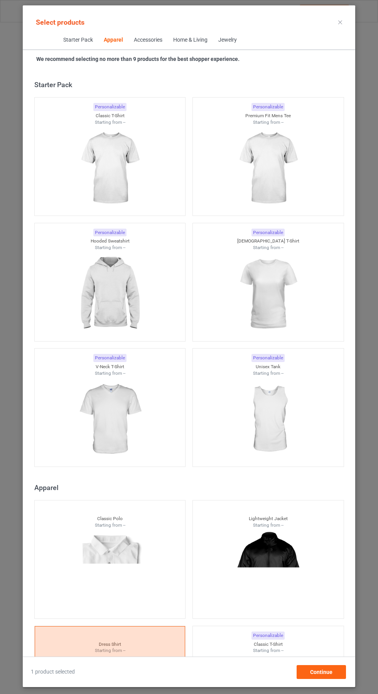
scroll to position [413, 0]
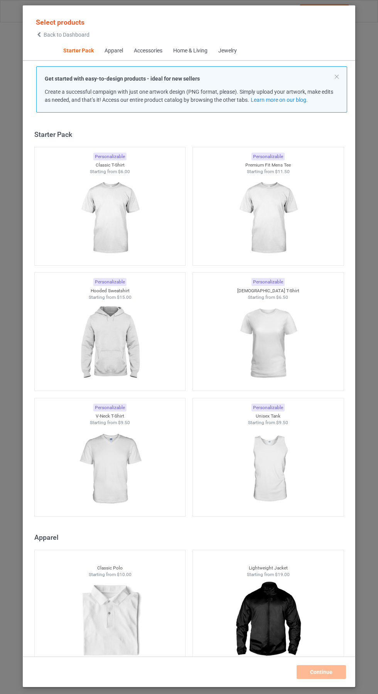
click at [39, 35] on icon at bounding box center [39, 34] width 7 height 5
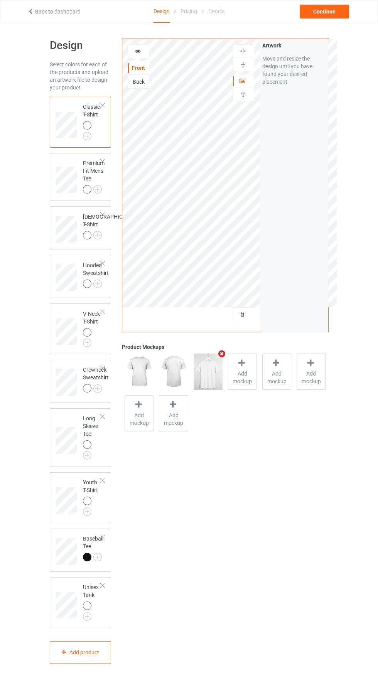
click at [250, 318] on div at bounding box center [243, 315] width 21 height 8
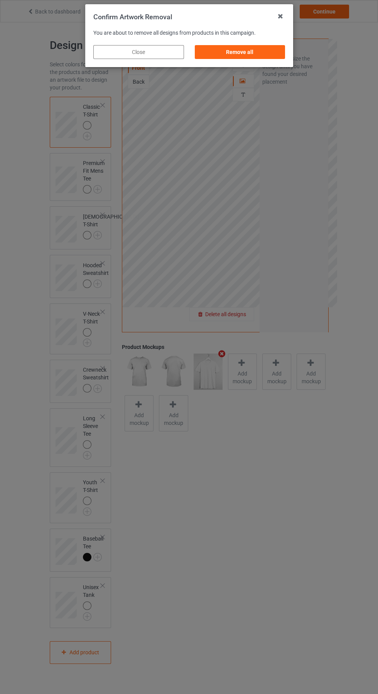
click at [246, 49] on div "Remove all" at bounding box center [239, 52] width 91 height 14
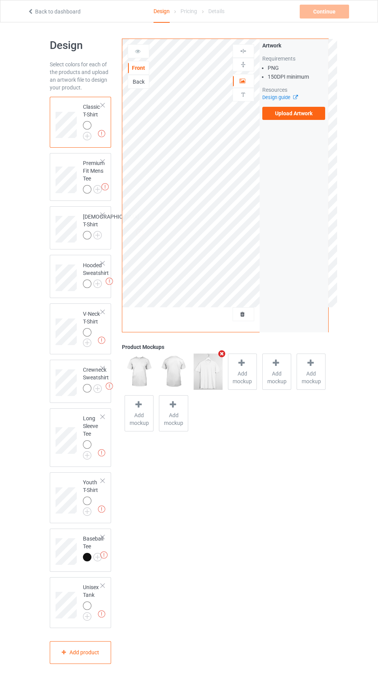
click at [295, 118] on label "Upload Artwork" at bounding box center [293, 113] width 63 height 13
click at [0, 0] on input "Upload Artwork" at bounding box center [0, 0] width 0 height 0
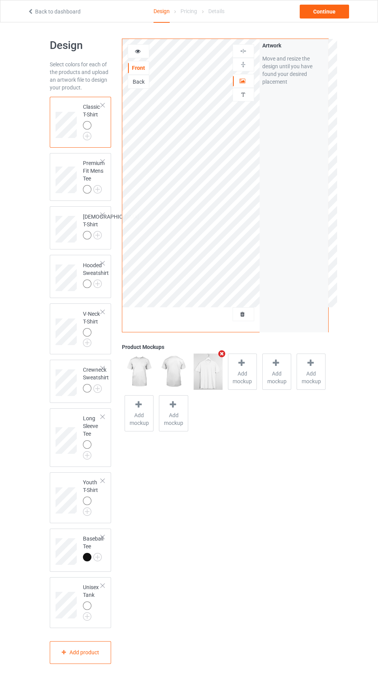
click at [146, 79] on div "Back" at bounding box center [138, 82] width 21 height 8
click at [299, 115] on label "Upload Artwork" at bounding box center [293, 113] width 63 height 13
click at [0, 0] on input "Upload Artwork" at bounding box center [0, 0] width 0 height 0
click at [245, 375] on span "Add mockup" at bounding box center [242, 377] width 28 height 15
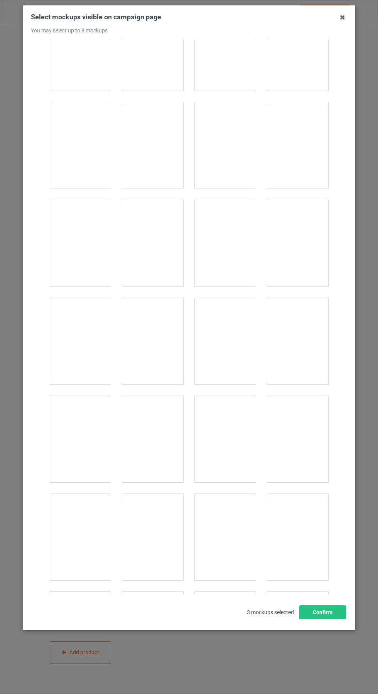
scroll to position [8616, 0]
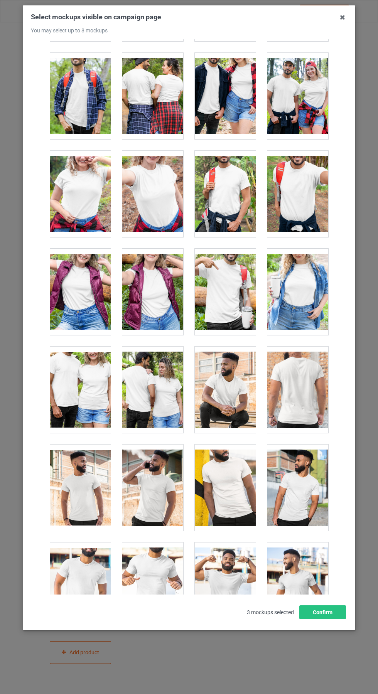
click at [167, 408] on div at bounding box center [152, 390] width 61 height 86
click at [347, 20] on icon at bounding box center [342, 17] width 12 height 12
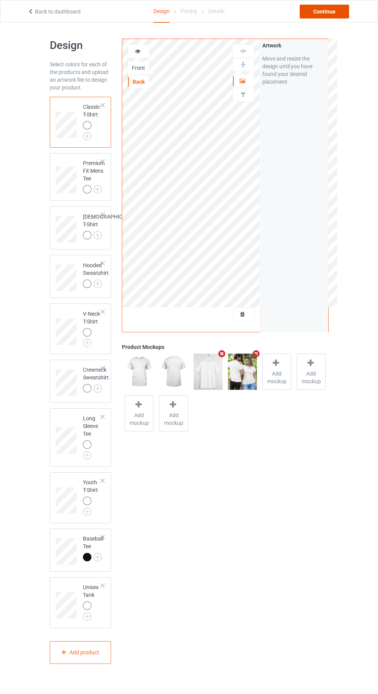
click at [336, 12] on div "Continue" at bounding box center [324, 12] width 49 height 14
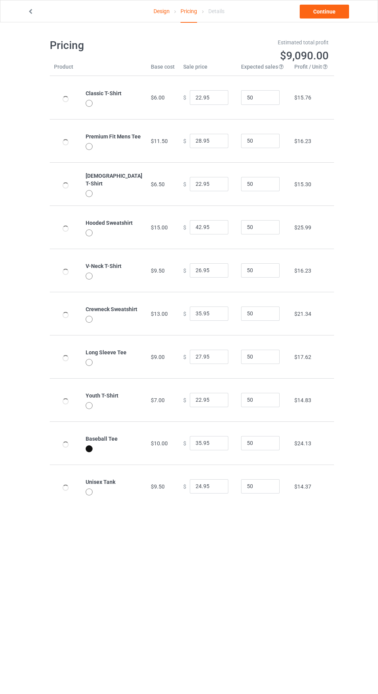
type input "26.95"
type input "32.95"
type input "26.95"
type input "46.95"
type input "30.95"
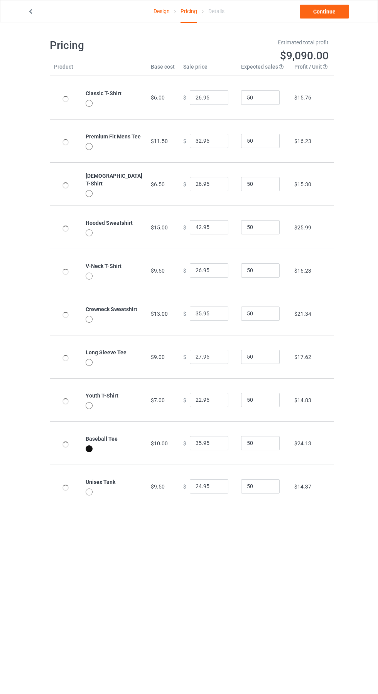
type input "39.95"
type input "31.95"
type input "26.95"
type input "39.95"
type input "28.95"
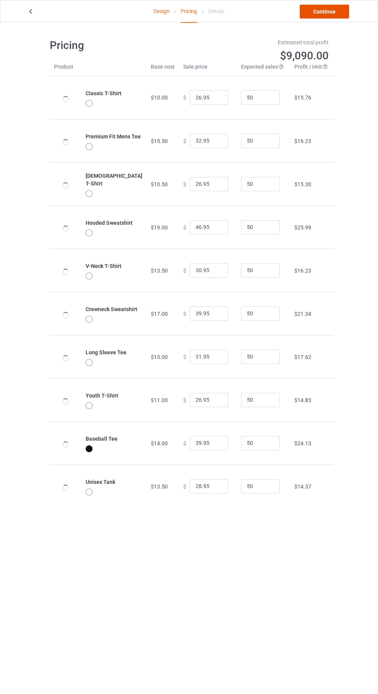
click at [344, 12] on link "Continue" at bounding box center [324, 12] width 49 height 14
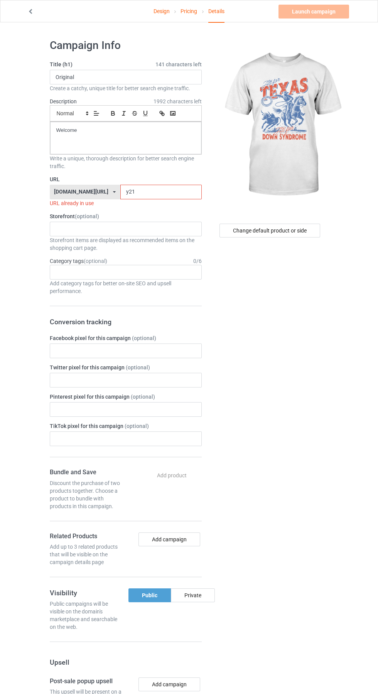
click at [139, 190] on input "y21" at bounding box center [160, 192] width 81 height 15
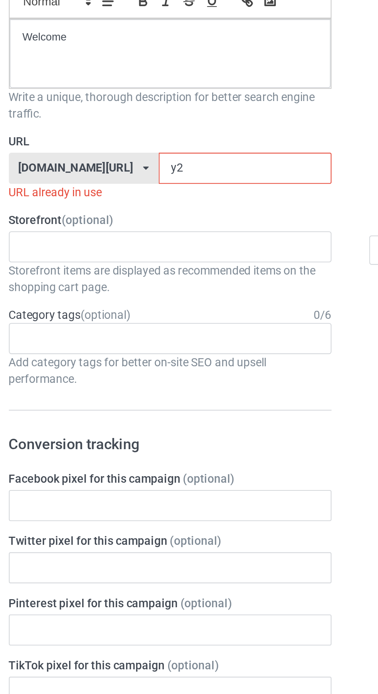
type input "y"
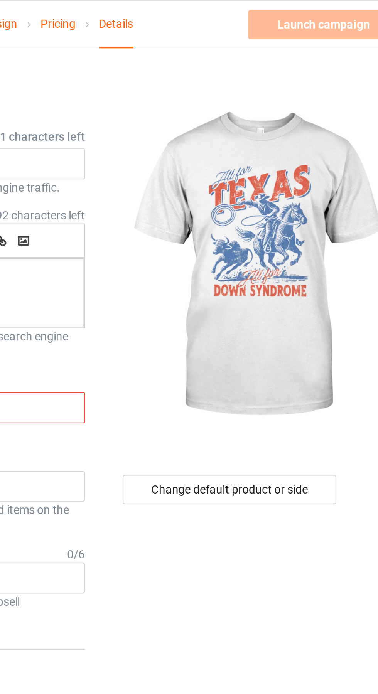
type input "Txs"
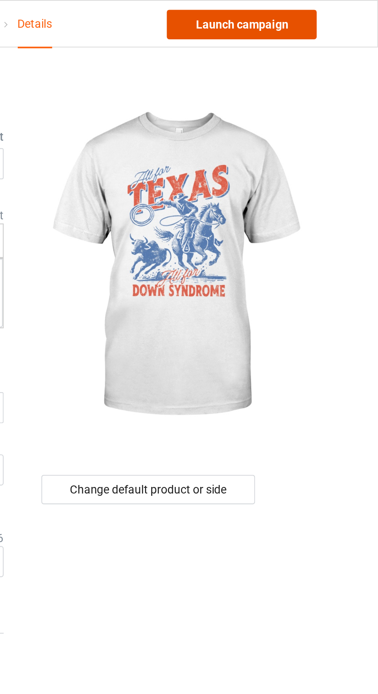
click at [325, 12] on link "Launch campaign" at bounding box center [314, 12] width 71 height 14
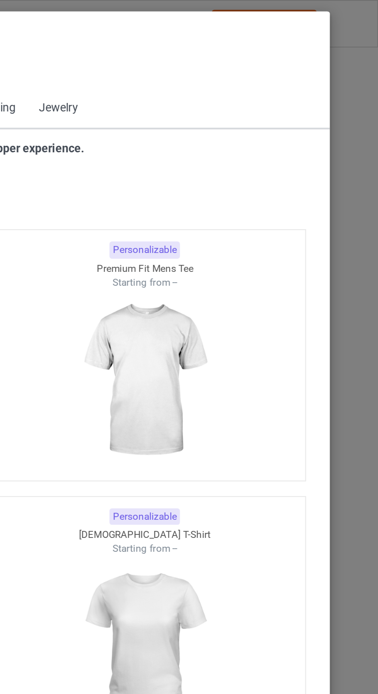
scroll to position [413, 0]
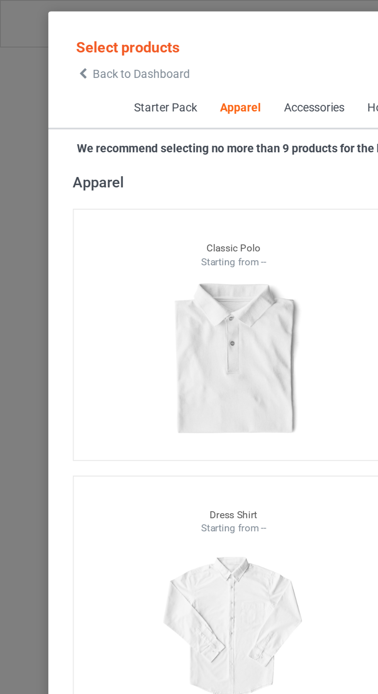
click at [41, 33] on icon at bounding box center [39, 34] width 7 height 5
click at [41, 36] on icon at bounding box center [39, 34] width 7 height 5
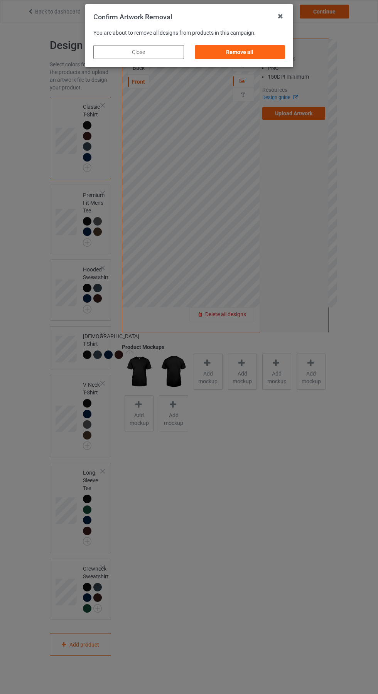
click at [243, 52] on div "Remove all" at bounding box center [239, 52] width 91 height 14
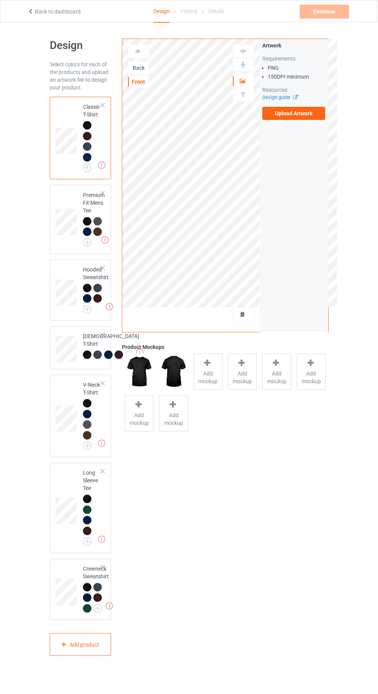
click at [140, 63] on div "Back" at bounding box center [139, 68] width 22 height 14
click at [144, 58] on div at bounding box center [139, 51] width 22 height 14
click at [140, 57] on div at bounding box center [139, 51] width 22 height 14
click at [140, 71] on div "Back" at bounding box center [138, 68] width 21 height 8
click at [318, 119] on label "Upload Artwork" at bounding box center [293, 113] width 63 height 13
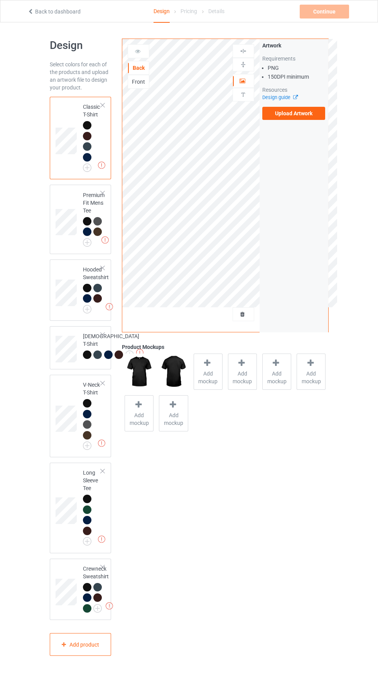
click at [0, 0] on input "Upload Artwork" at bounding box center [0, 0] width 0 height 0
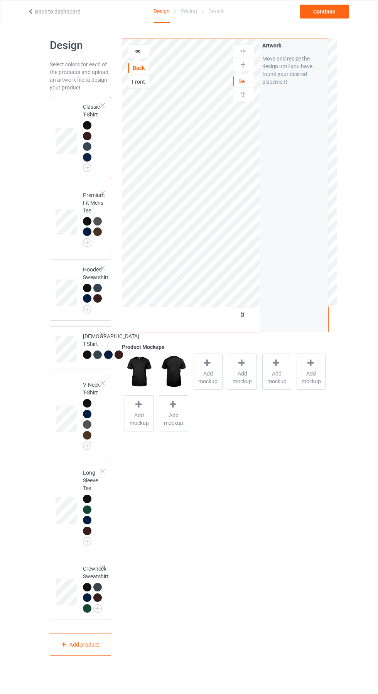
click at [208, 373] on span "Add mockup" at bounding box center [208, 377] width 28 height 15
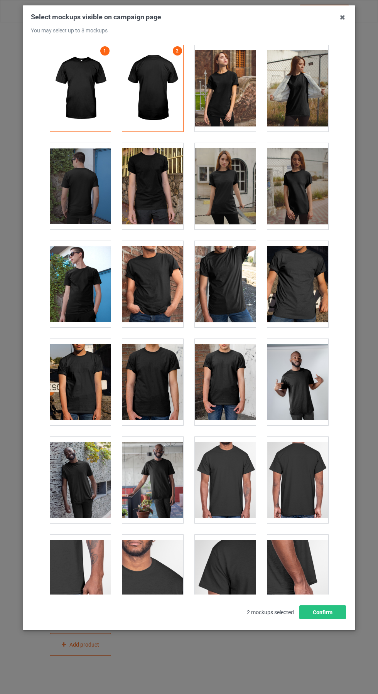
click at [343, 17] on icon at bounding box center [342, 17] width 12 height 12
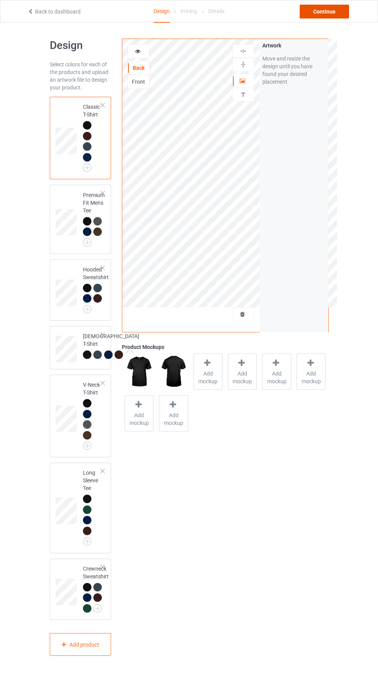
click at [339, 17] on div "Continue" at bounding box center [324, 12] width 49 height 14
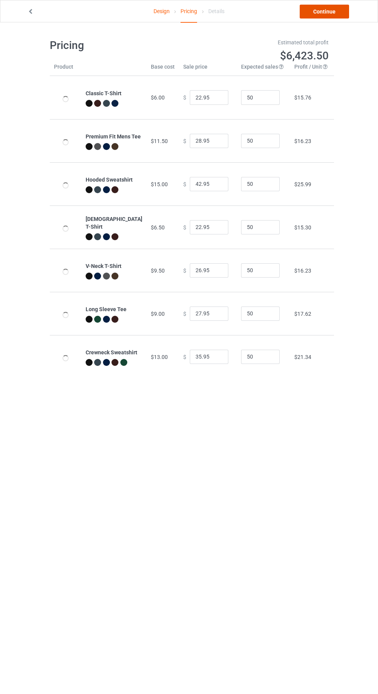
click at [335, 12] on link "Continue" at bounding box center [324, 12] width 49 height 14
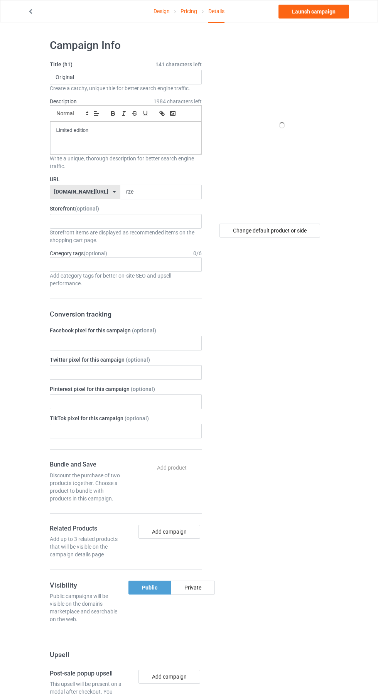
click at [136, 208] on label "Storefront (optional)" at bounding box center [126, 209] width 152 height 8
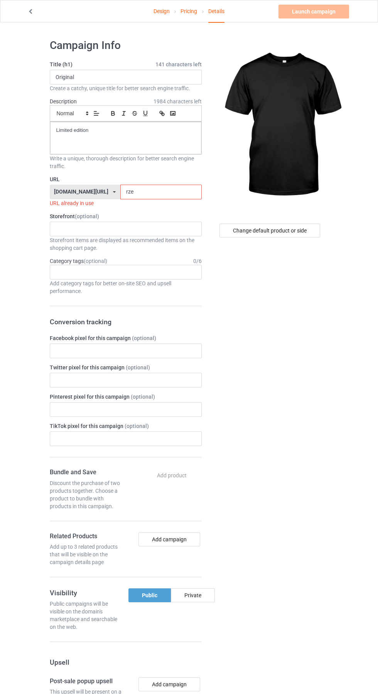
click at [147, 190] on input "rze" at bounding box center [160, 192] width 81 height 15
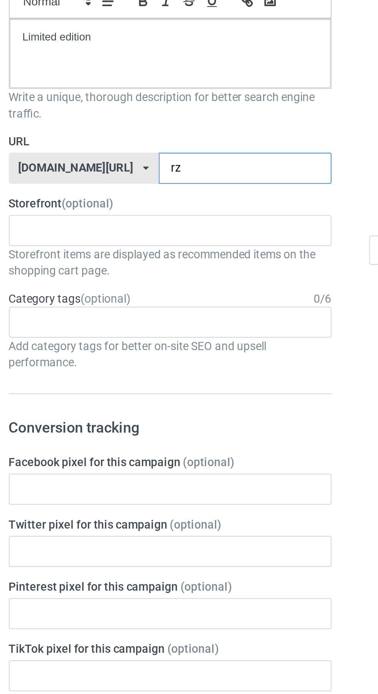
type input "rzp"
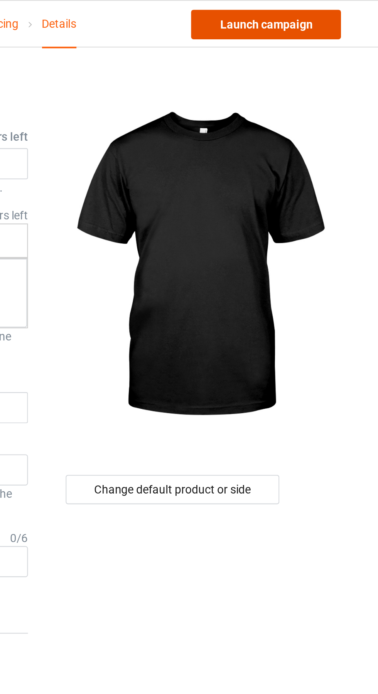
click at [333, 14] on link "Launch campaign" at bounding box center [314, 12] width 71 height 14
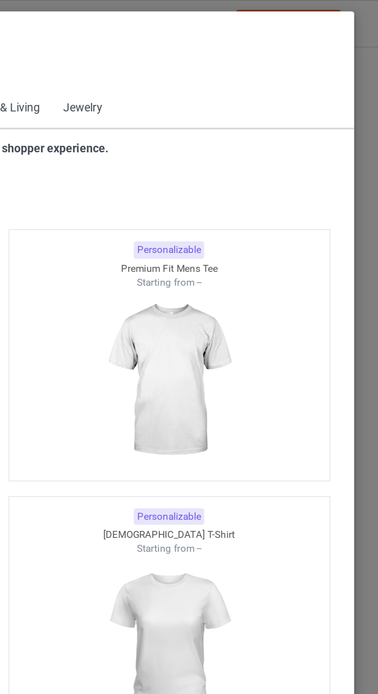
click at [39, 35] on icon at bounding box center [39, 34] width 7 height 5
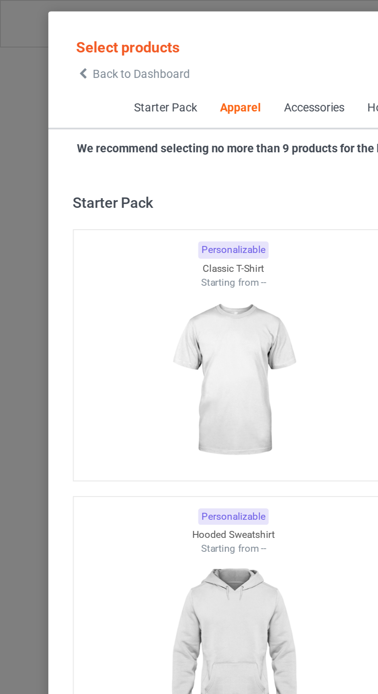
scroll to position [413, 0]
